Goal: Go to known website: Access a specific website the user already knows

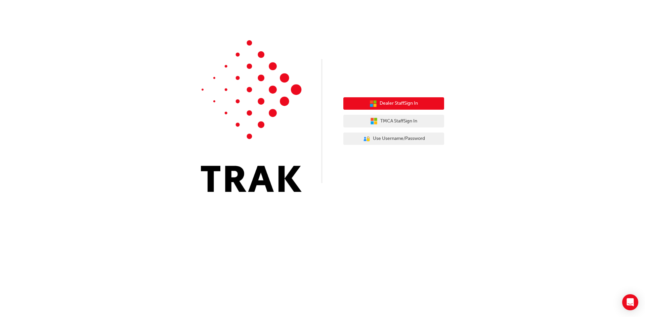
click at [410, 109] on button "Dealer Staff Sign In" at bounding box center [393, 103] width 101 height 13
click at [404, 98] on button "Dealer Staff Sign In" at bounding box center [393, 103] width 101 height 13
